Goal: Information Seeking & Learning: Learn about a topic

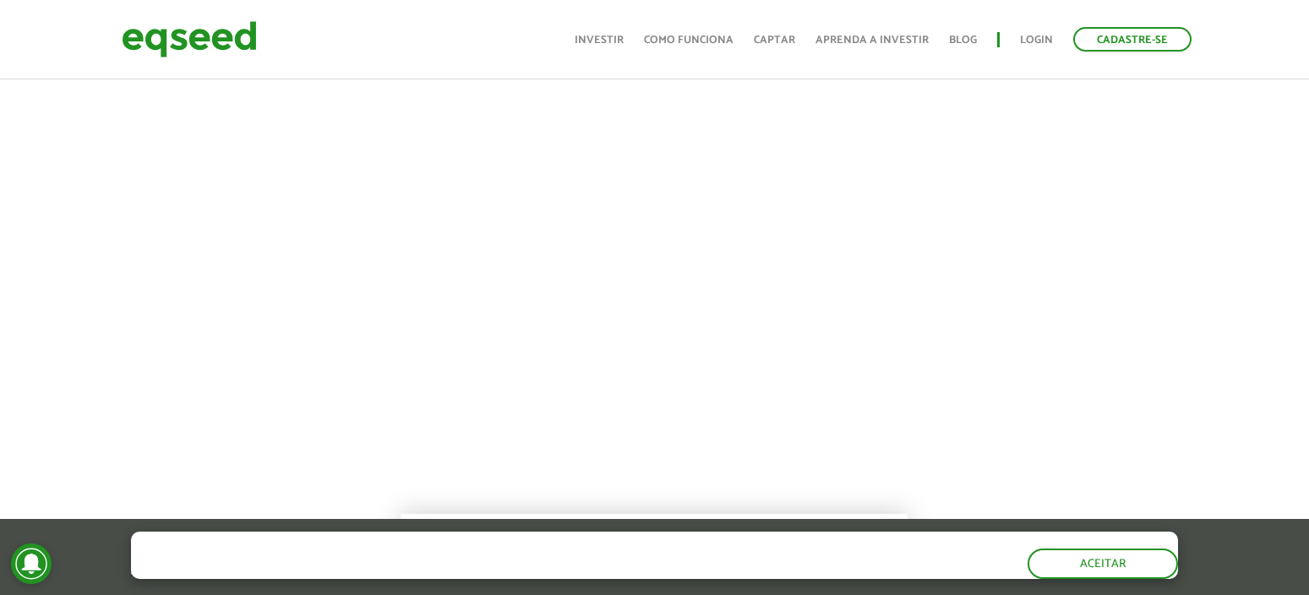
scroll to position [617, 0]
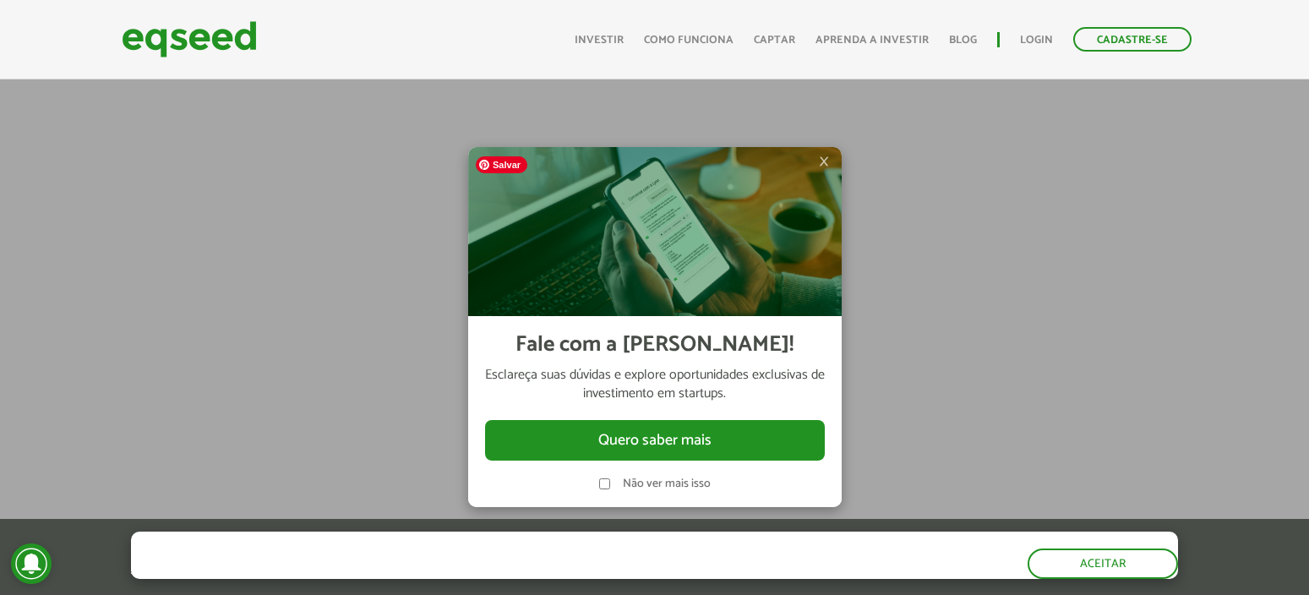
click at [833, 163] on img at bounding box center [654, 231] width 373 height 169
click at [822, 165] on span "×" at bounding box center [824, 161] width 10 height 20
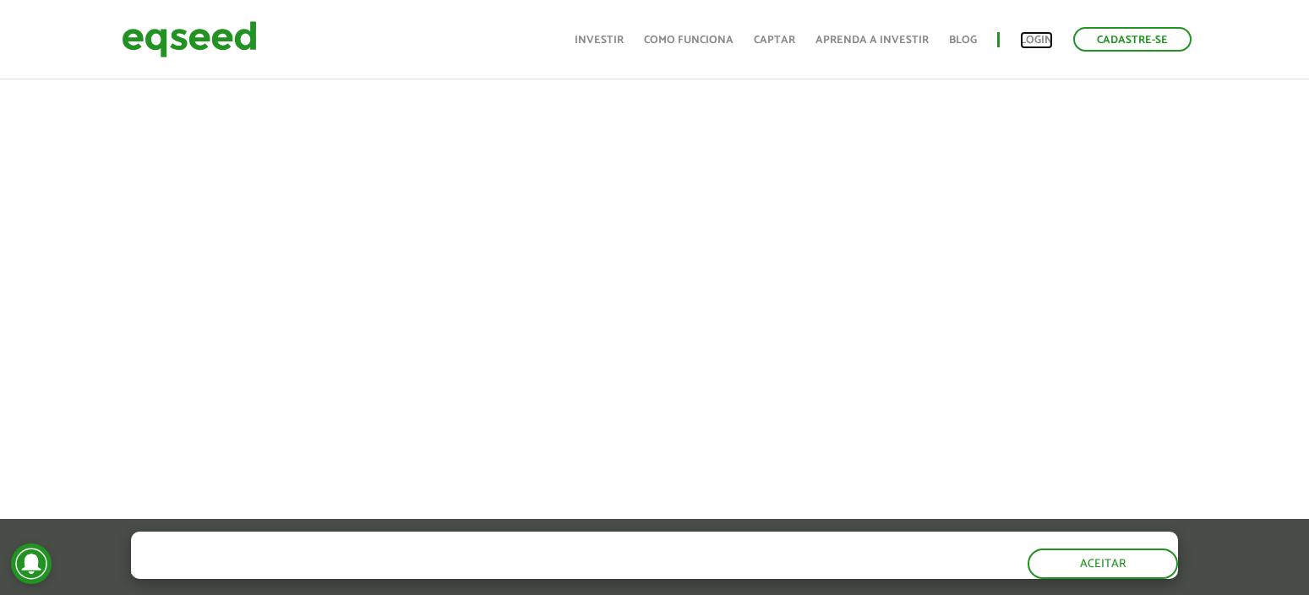
click at [1023, 41] on link "Login" at bounding box center [1036, 40] width 33 height 11
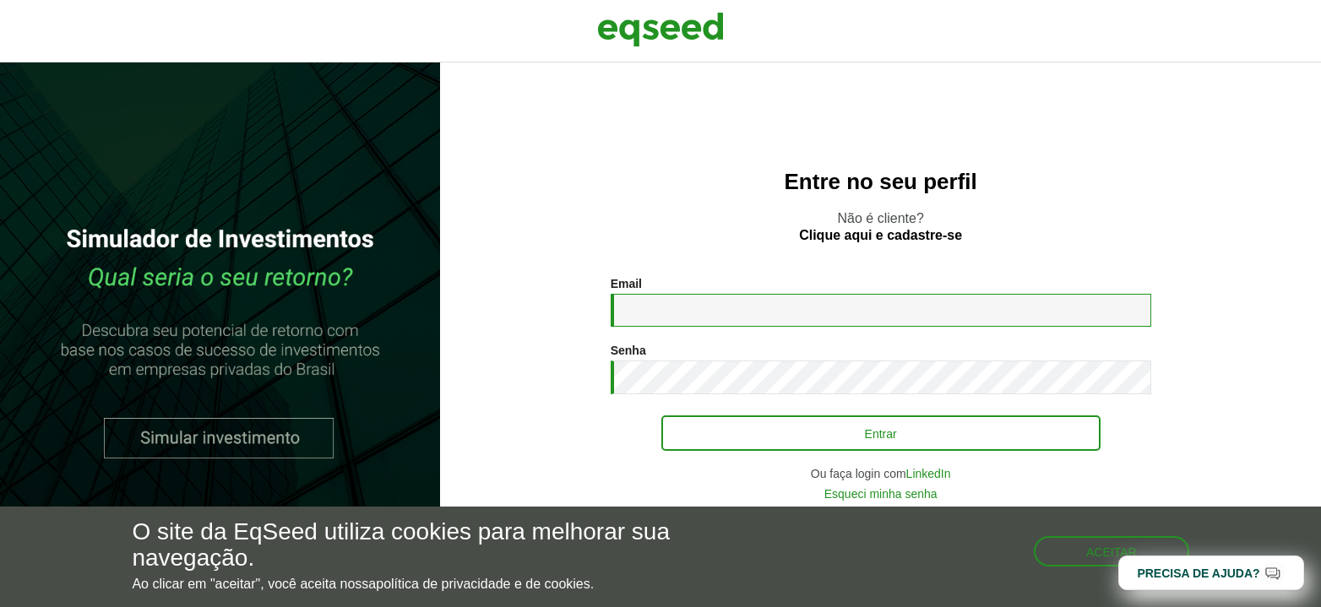
type input "**********"
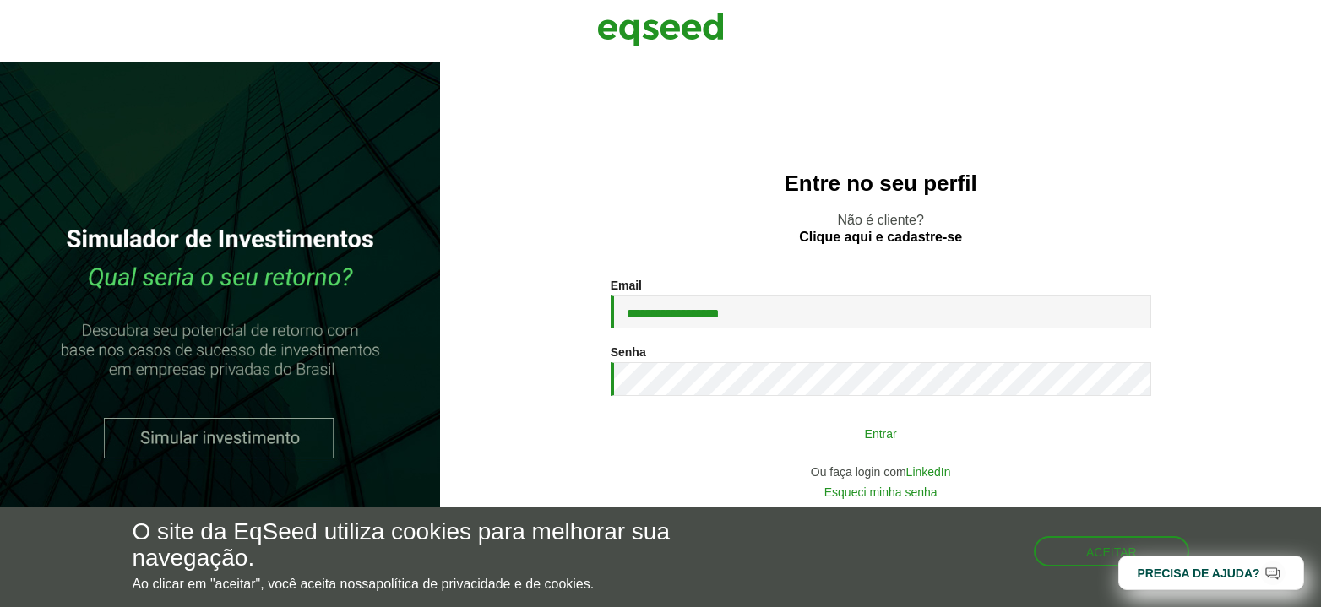
click at [829, 445] on button "Entrar" at bounding box center [880, 433] width 439 height 32
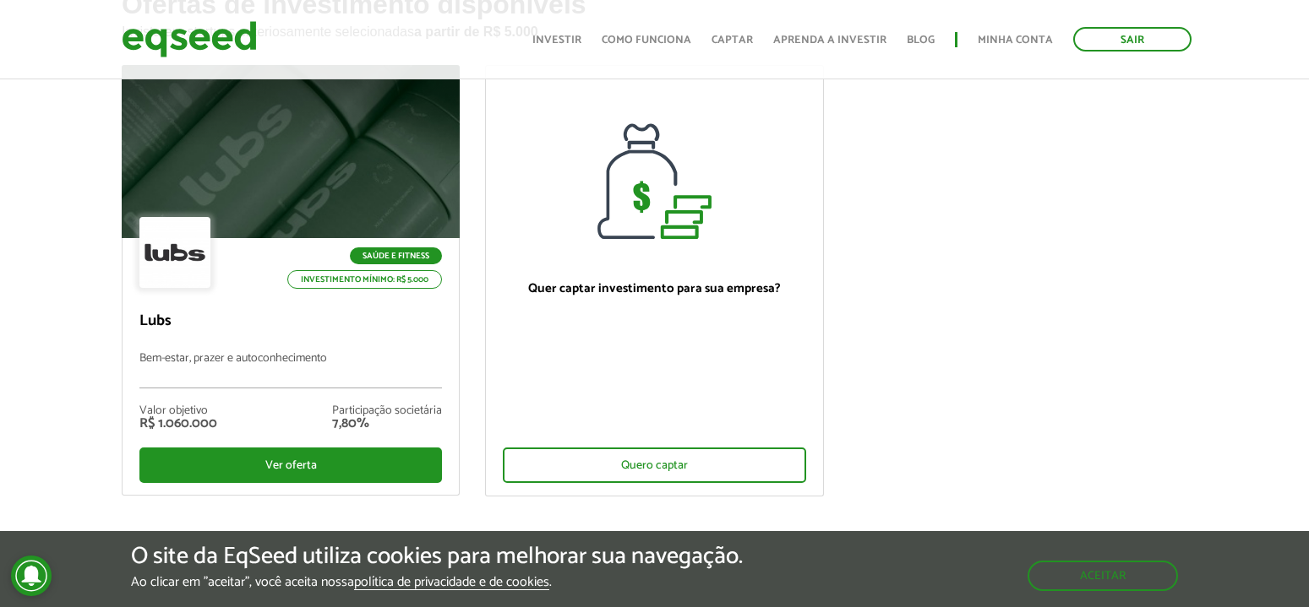
scroll to position [151, 0]
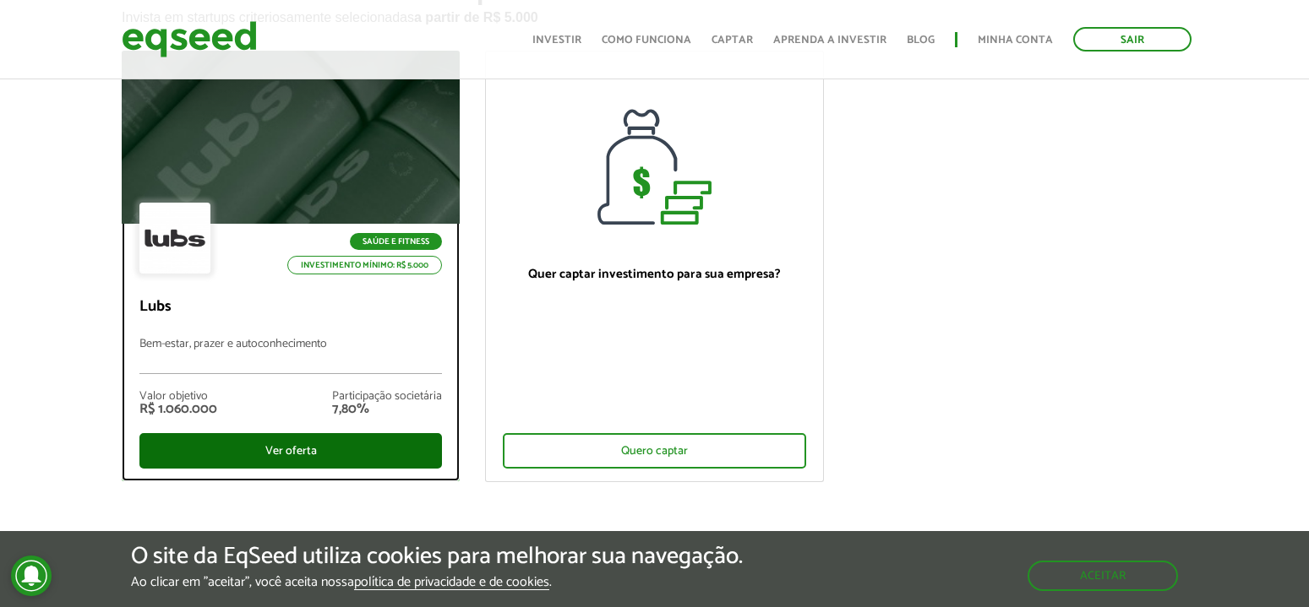
click at [332, 438] on div "Ver oferta" at bounding box center [290, 450] width 302 height 35
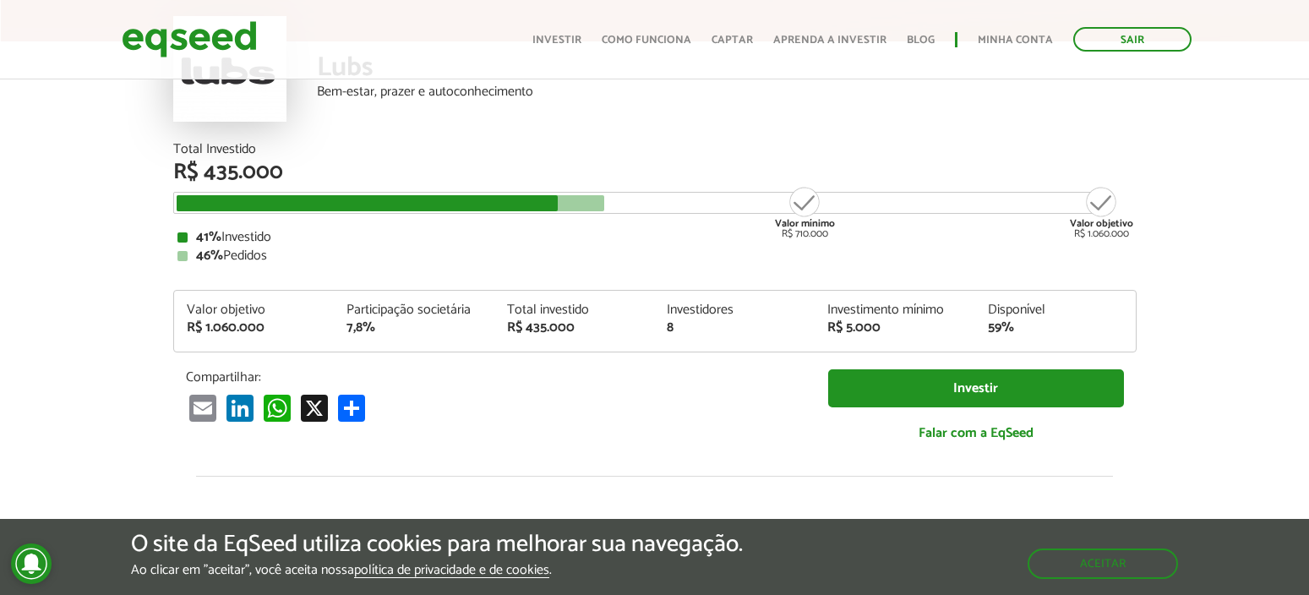
scroll to position [173, 0]
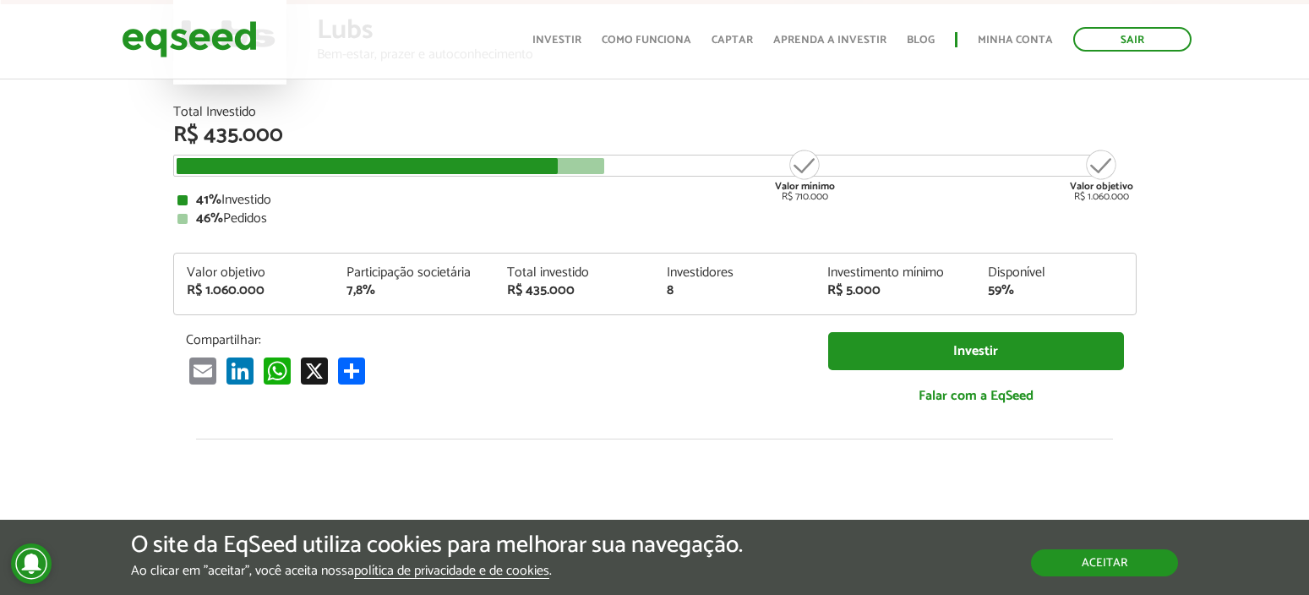
click at [1092, 571] on button "Aceitar" at bounding box center [1104, 562] width 147 height 27
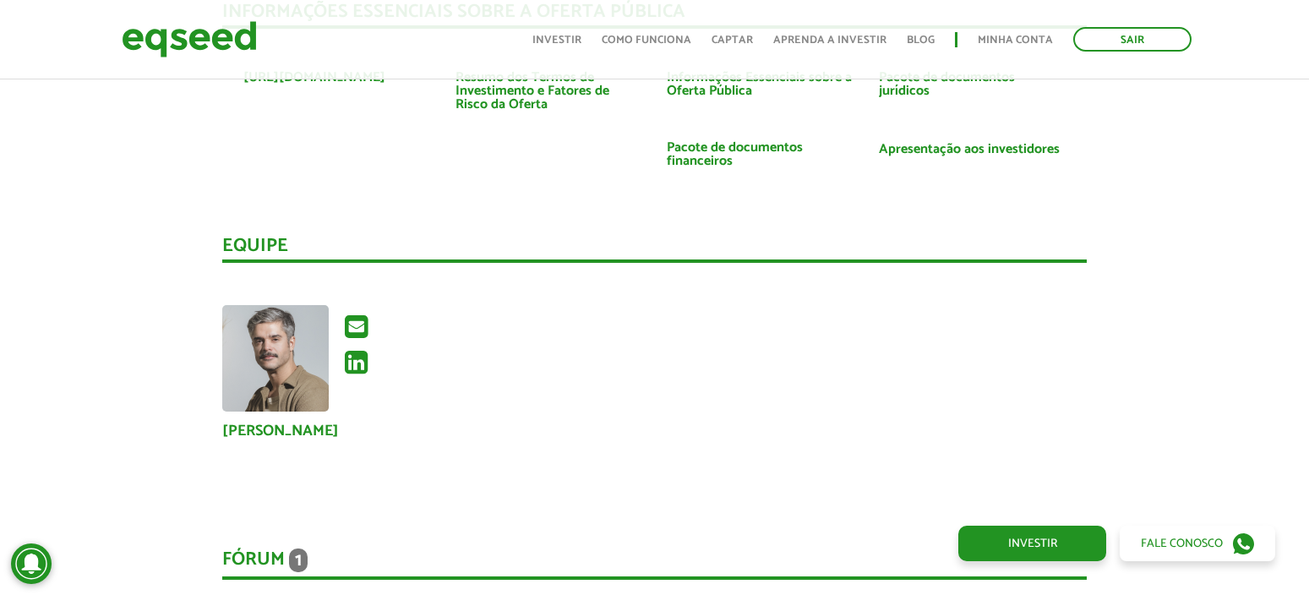
scroll to position [3143, 0]
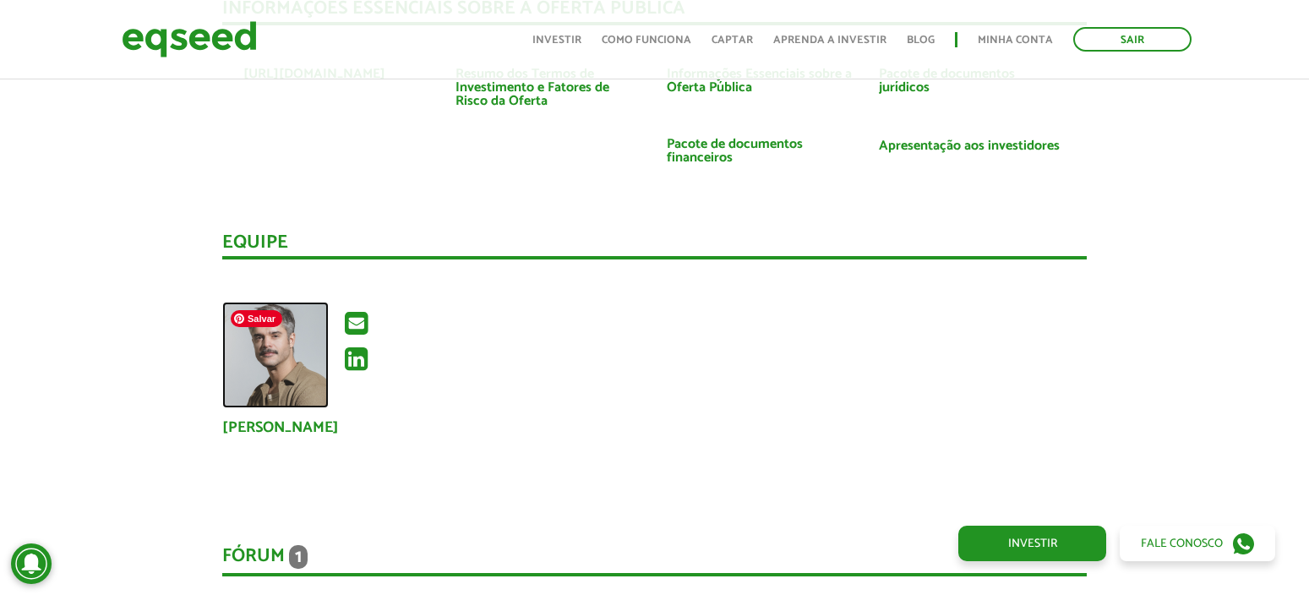
click at [269, 374] on img at bounding box center [275, 355] width 106 height 106
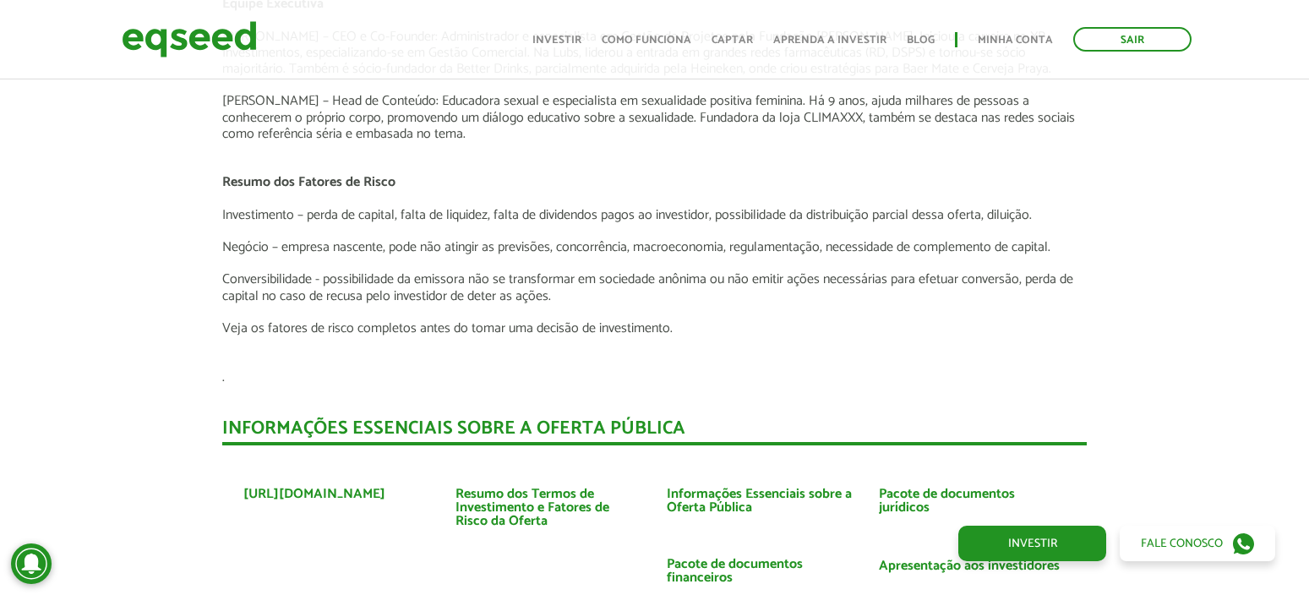
scroll to position [2867, 0]
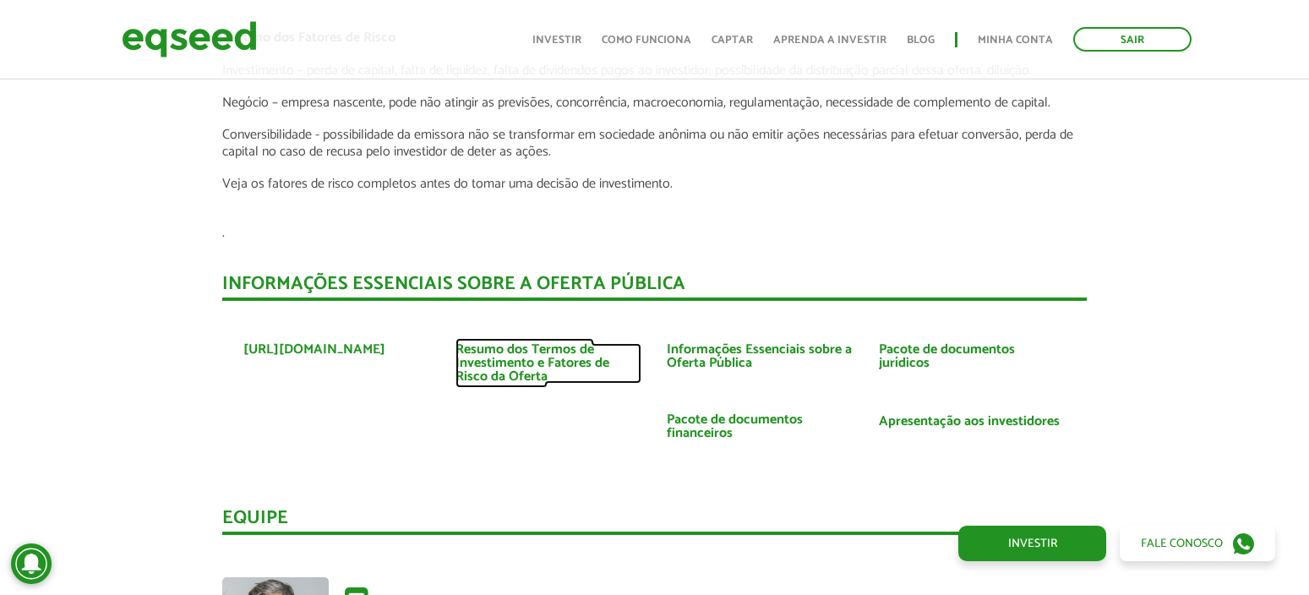
click at [507, 362] on link "Resumo dos Termos de Investimento e Fatores de Risco da Oferta" at bounding box center [548, 363] width 187 height 41
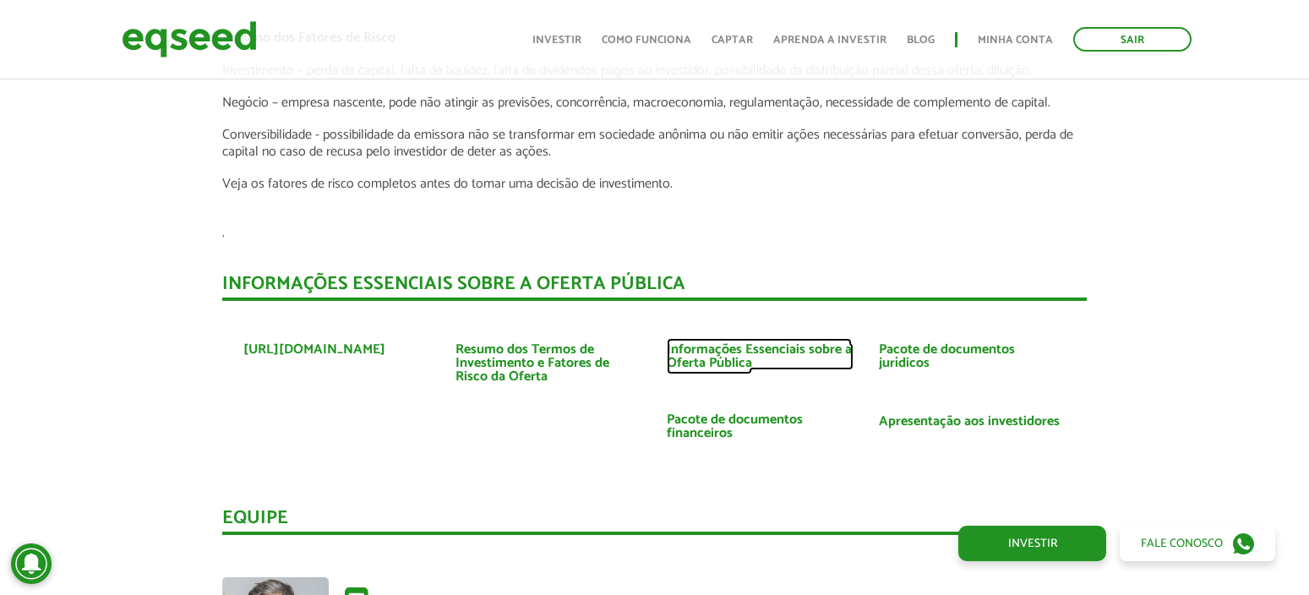
click at [704, 352] on link "Informações Essenciais sobre a Oferta Pública" at bounding box center [760, 356] width 187 height 27
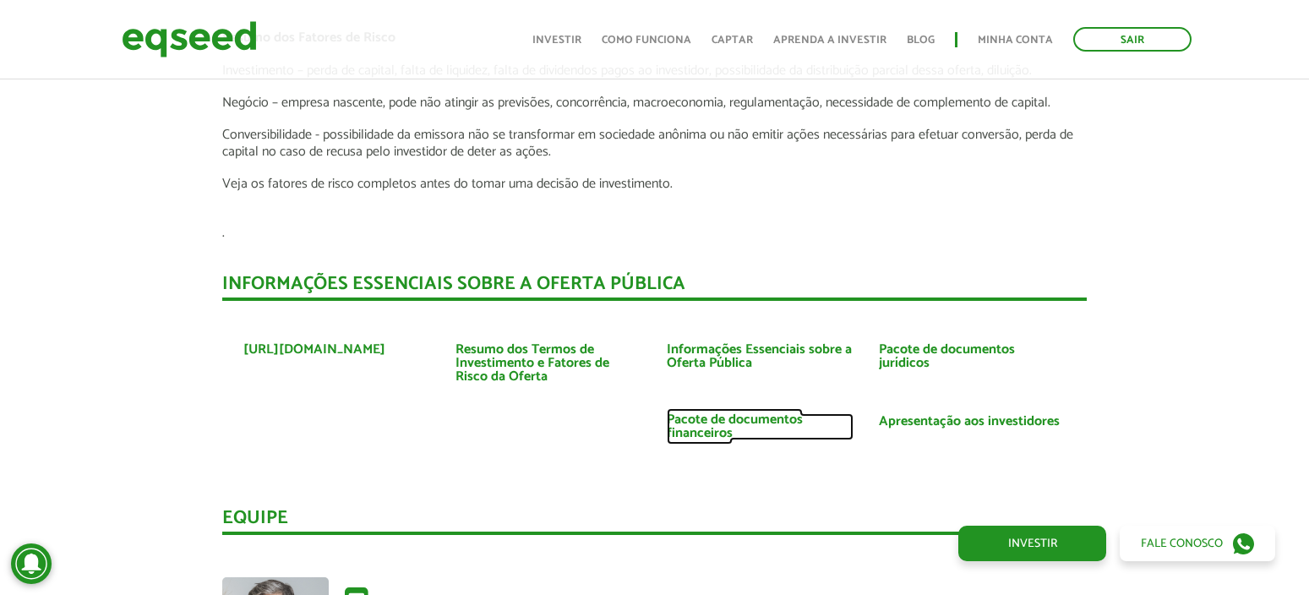
click at [719, 420] on link "Pacote de documentos financeiros" at bounding box center [760, 426] width 187 height 27
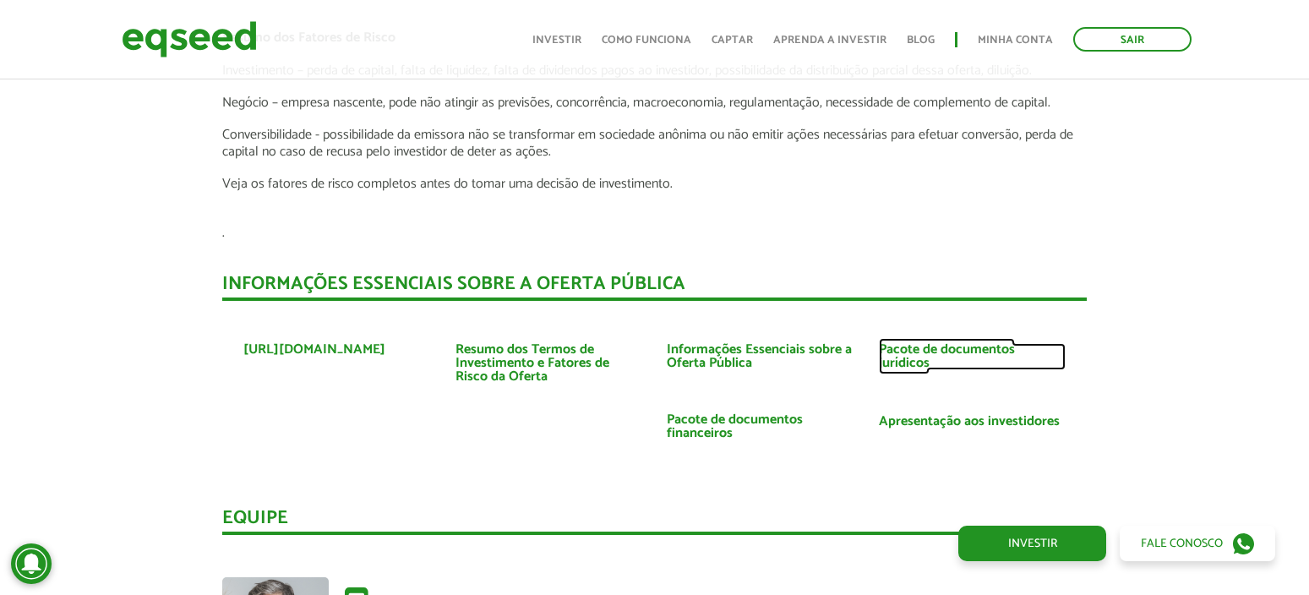
click at [890, 354] on link "Pacote de documentos jurídicos" at bounding box center [972, 356] width 187 height 27
click at [928, 419] on link "Apresentação aos investidores" at bounding box center [969, 422] width 181 height 14
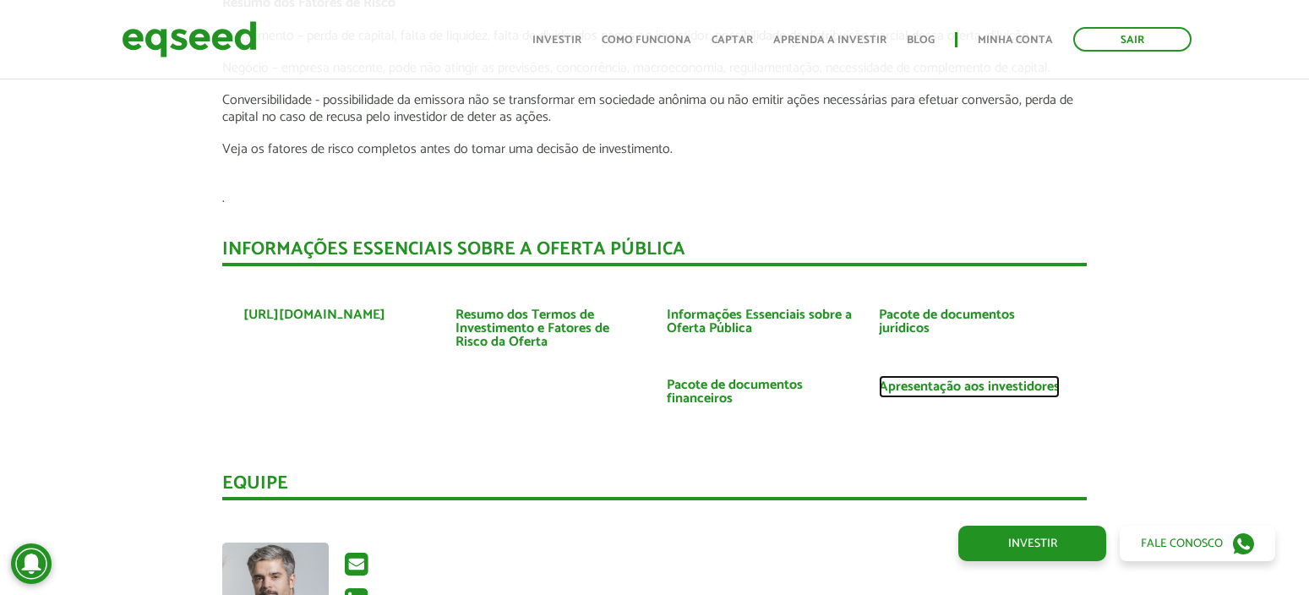
scroll to position [3193, 0]
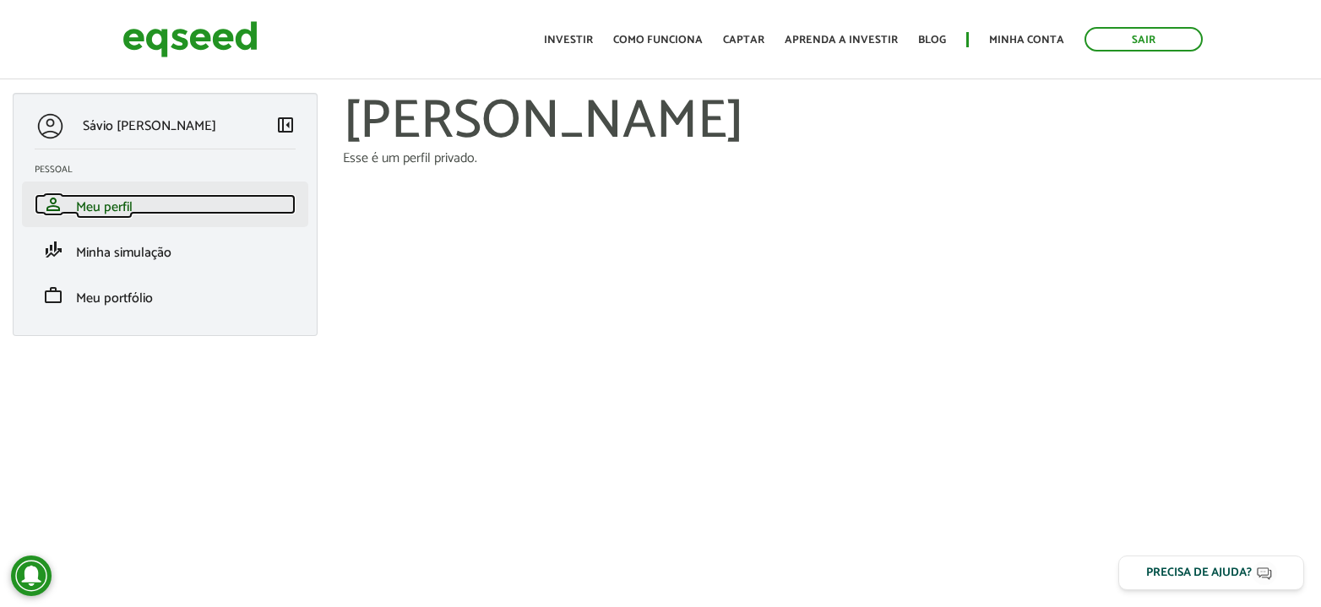
click at [130, 210] on span "Meu perfil" at bounding box center [104, 207] width 57 height 23
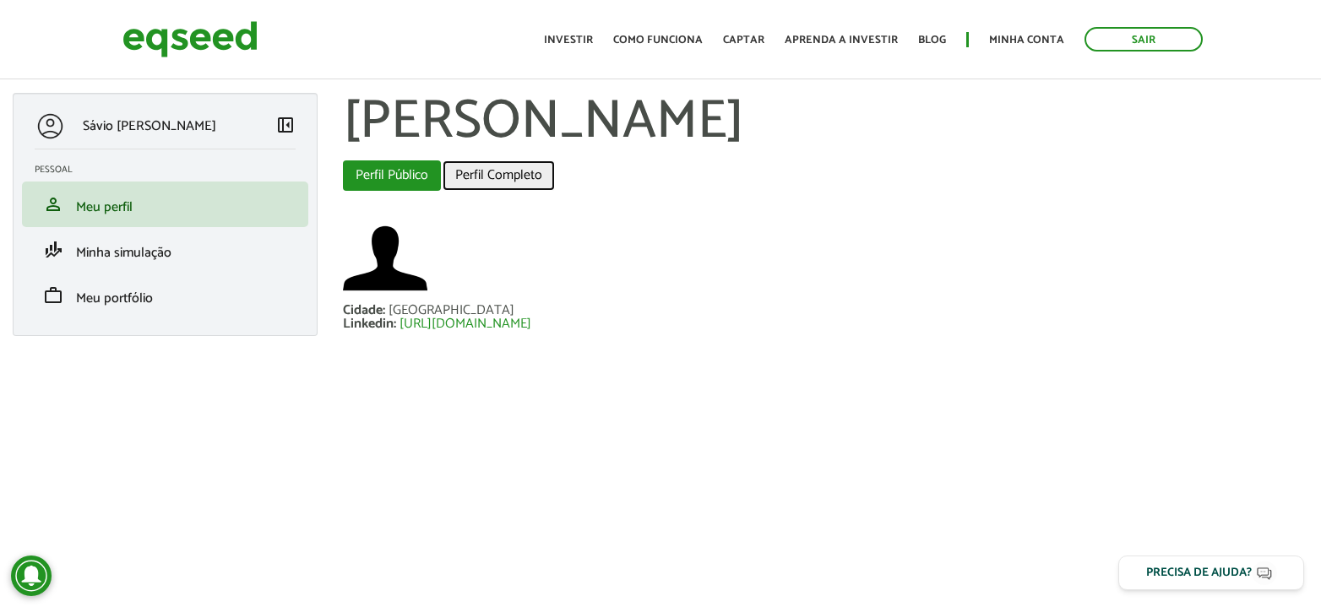
click at [492, 177] on link "Perfil Completo" at bounding box center [499, 176] width 112 height 30
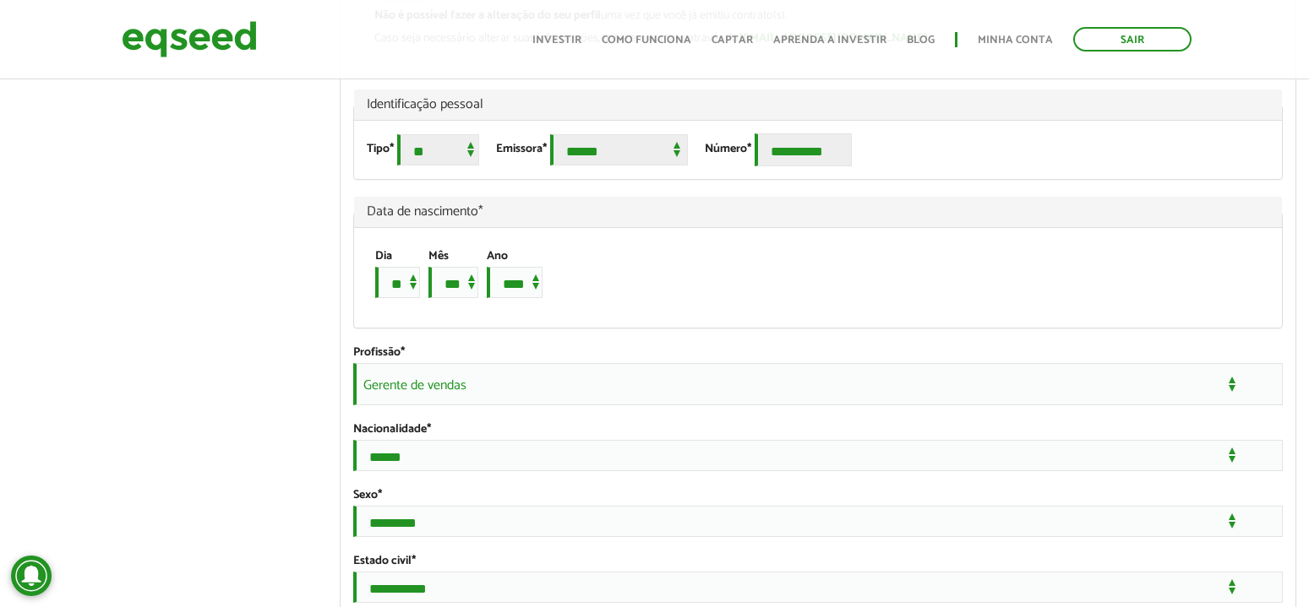
scroll to position [1387, 0]
